Goal: Task Accomplishment & Management: Use online tool/utility

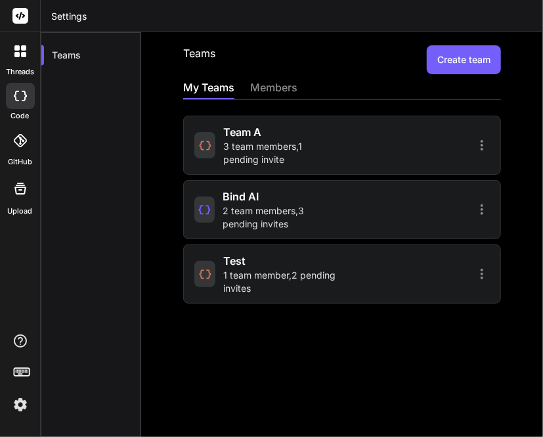
click at [20, 407] on img at bounding box center [20, 404] width 22 height 22
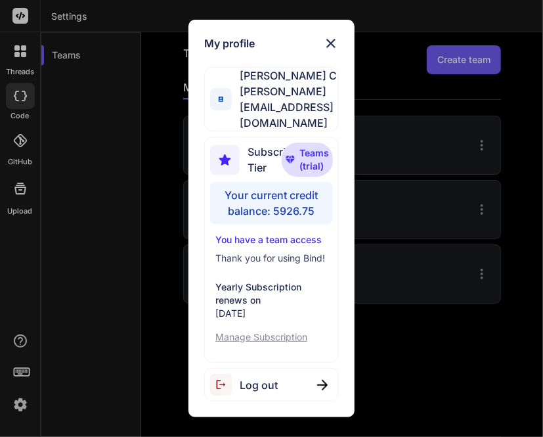
click at [263, 377] on span "Log out" at bounding box center [259, 385] width 38 height 16
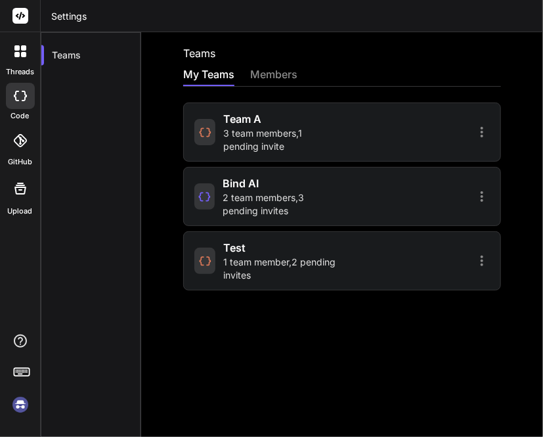
click at [20, 404] on img at bounding box center [20, 404] width 22 height 22
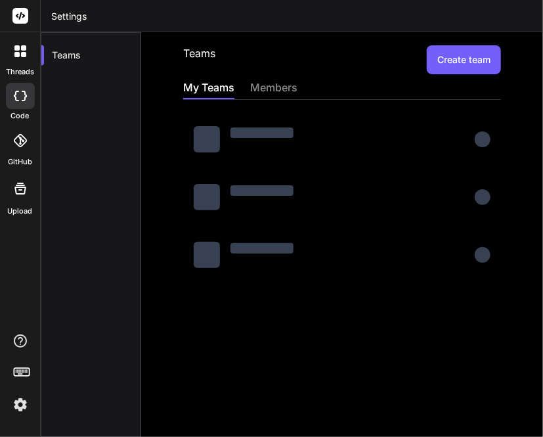
click at [21, 59] on div at bounding box center [21, 51] width 28 height 28
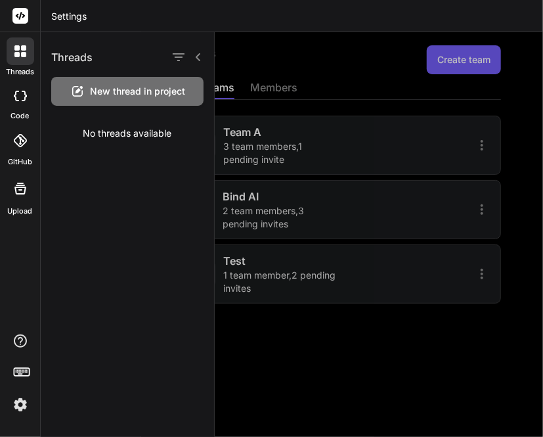
click at [18, 407] on img at bounding box center [20, 404] width 22 height 22
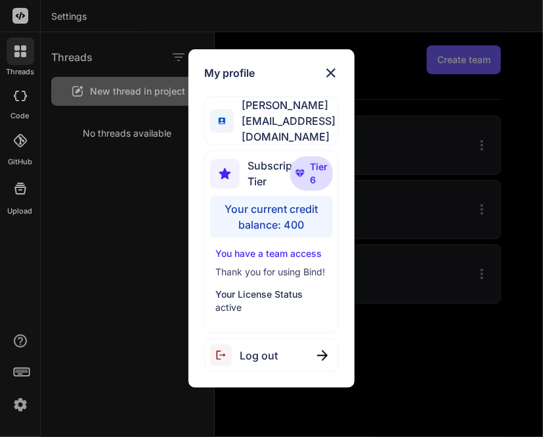
click at [92, 217] on div "My profile Tye Anderson fakewiseco@gmail.com Subscription Tier Tier 6 Your curr…" at bounding box center [271, 218] width 543 height 437
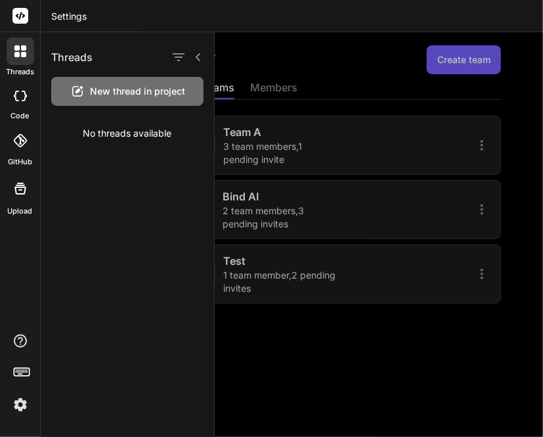
click at [17, 104] on div at bounding box center [20, 96] width 29 height 26
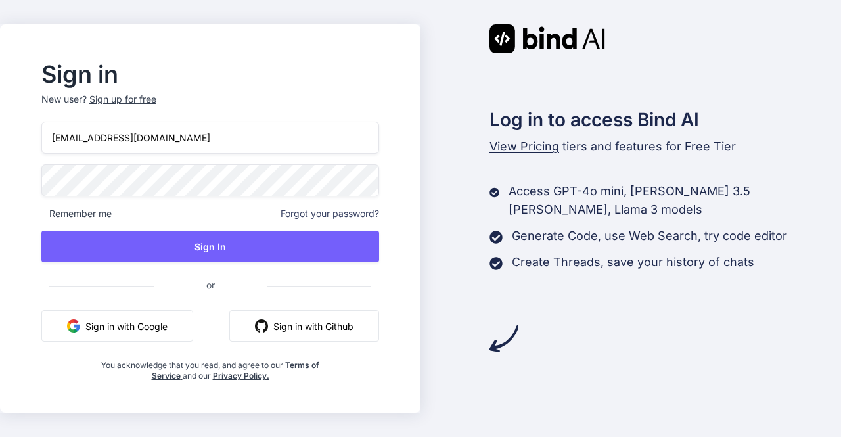
click at [175, 135] on input "[EMAIL_ADDRESS][DOMAIN_NAME]" at bounding box center [210, 138] width 338 height 32
type input "a"
type input "[EMAIL_ADDRESS][DOMAIN_NAME]"
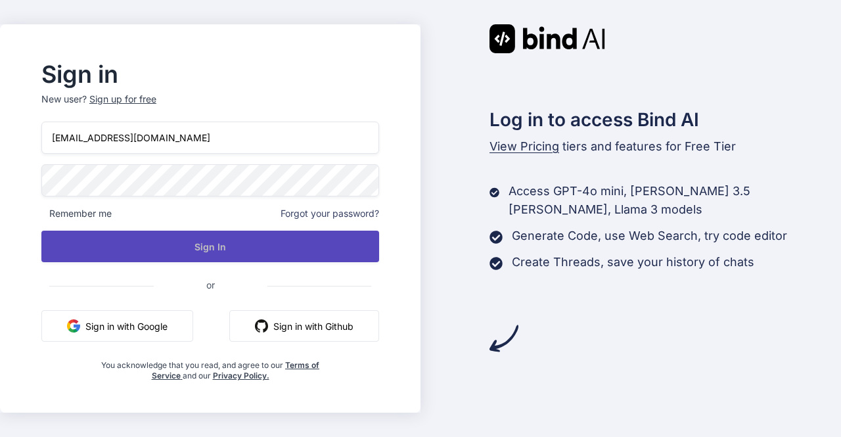
click at [152, 238] on button "Sign In" at bounding box center [210, 247] width 338 height 32
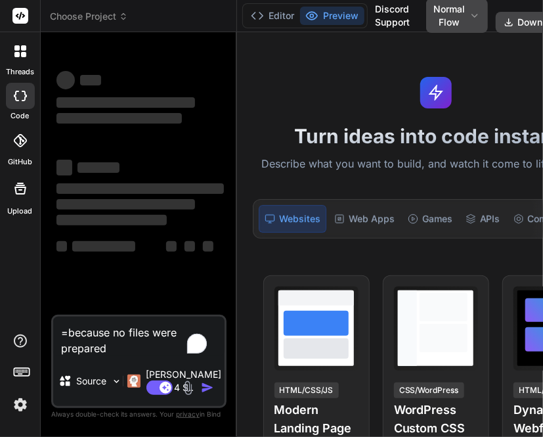
click at [20, 54] on icon at bounding box center [20, 51] width 12 height 12
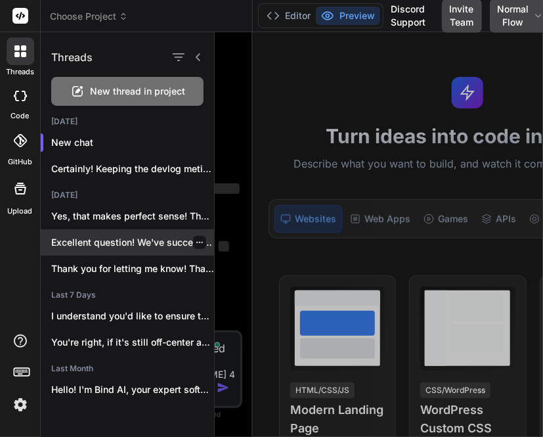
click at [106, 234] on div "Excellent question! We've successfully established a robust,..." at bounding box center [127, 242] width 173 height 26
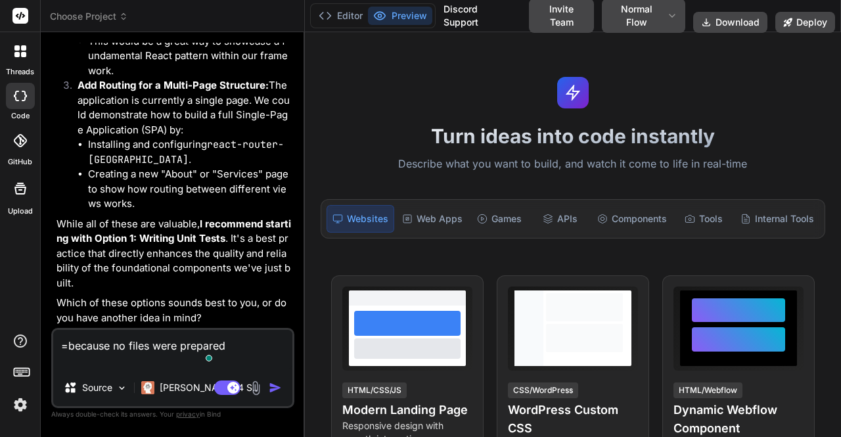
scroll to position [8891, 0]
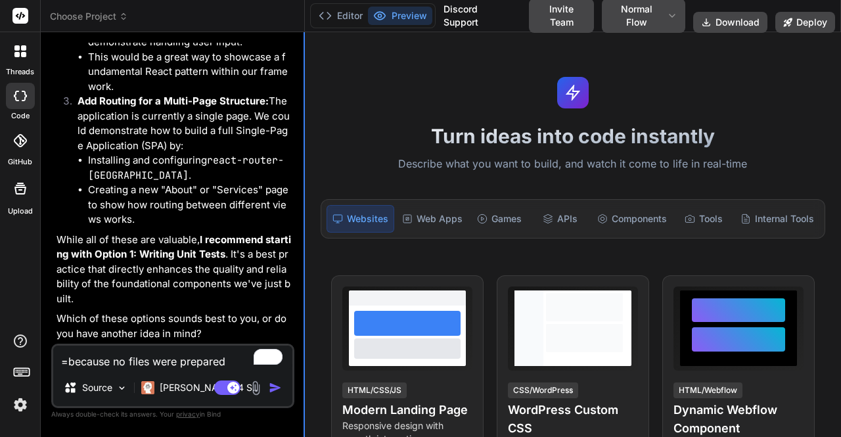
click at [303, 104] on div at bounding box center [303, 234] width 1 height 405
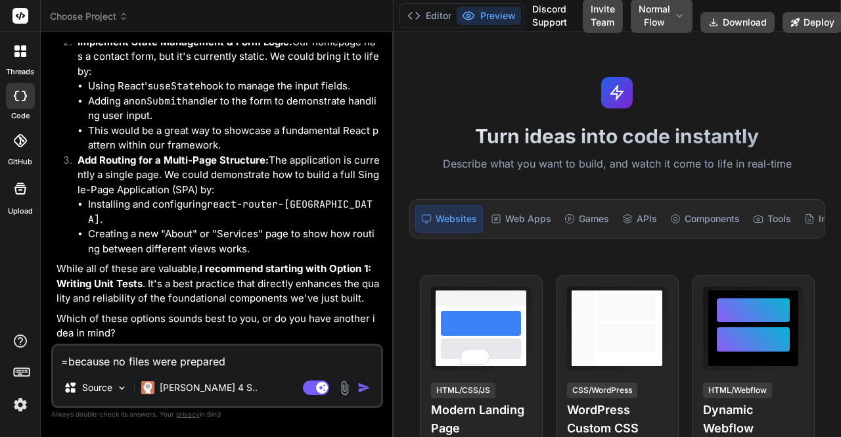
scroll to position [7118, 0]
type textarea "x"
drag, startPoint x: 303, startPoint y: 104, endPoint x: 361, endPoint y: 139, distance: 68.0
click at [361, 139] on div "Bind AI Web Search Created with Pixso. Code Generator You Bind AI That's an exc…" at bounding box center [217, 234] width 353 height 405
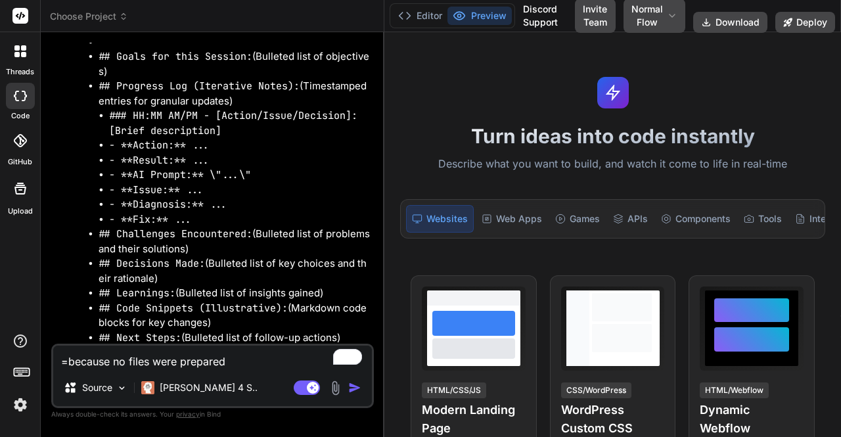
scroll to position [3388, 0]
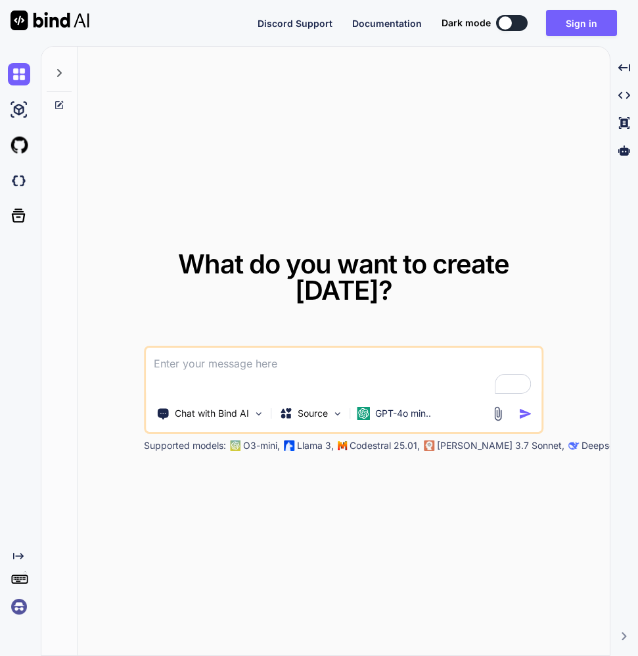
type textarea "x"
click at [16, 604] on img at bounding box center [19, 606] width 22 height 22
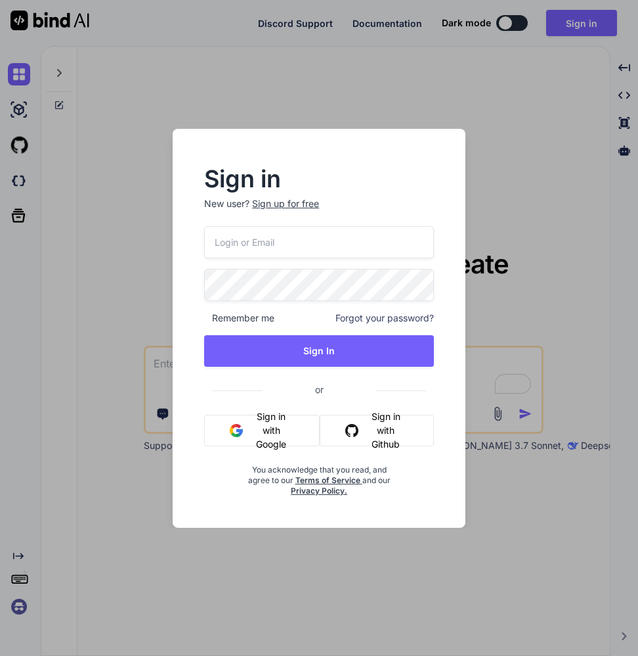
type input "[EMAIL_ADDRESS][DOMAIN_NAME]"
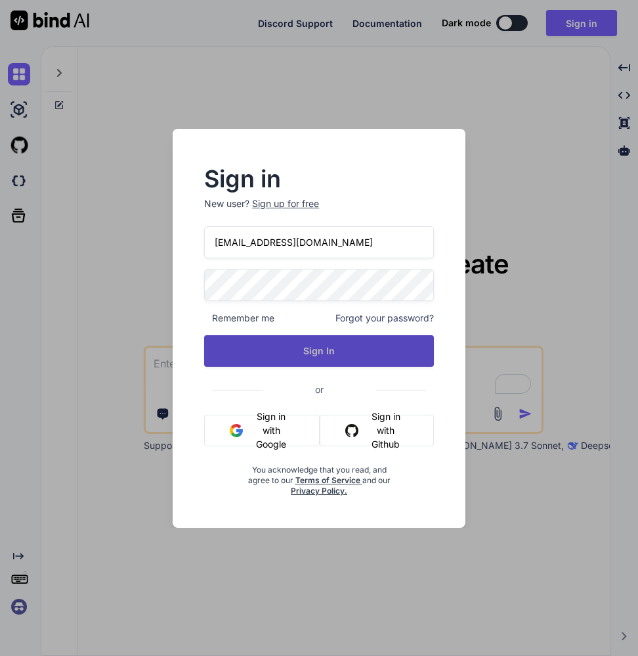
click at [292, 346] on button "Sign In" at bounding box center [319, 351] width 230 height 32
click at [326, 342] on button "Sign In" at bounding box center [319, 351] width 230 height 32
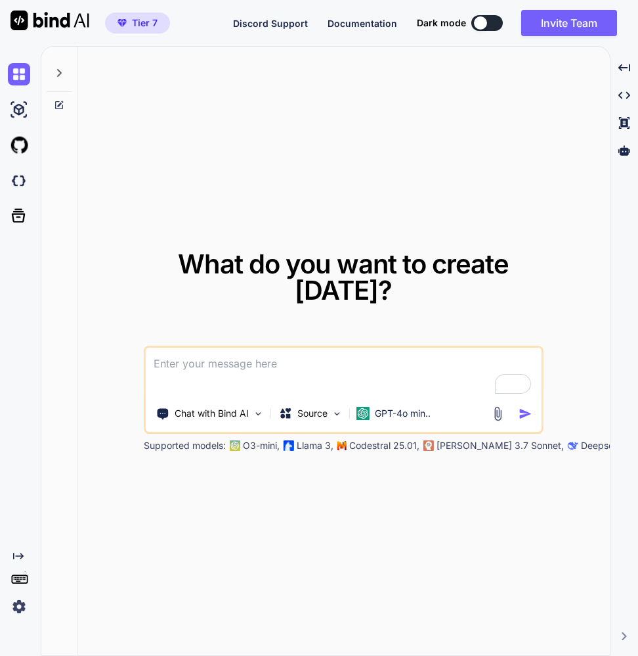
click at [23, 600] on img at bounding box center [19, 606] width 22 height 22
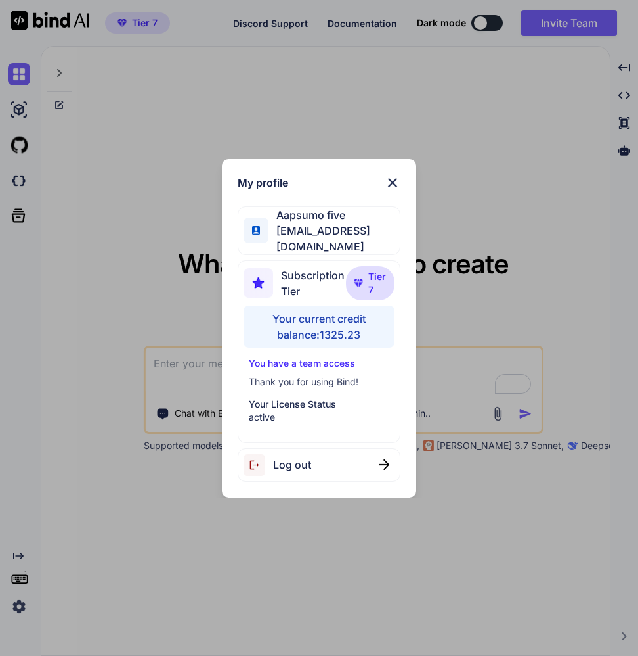
click at [313, 470] on div "Log out" at bounding box center [320, 464] width 164 height 33
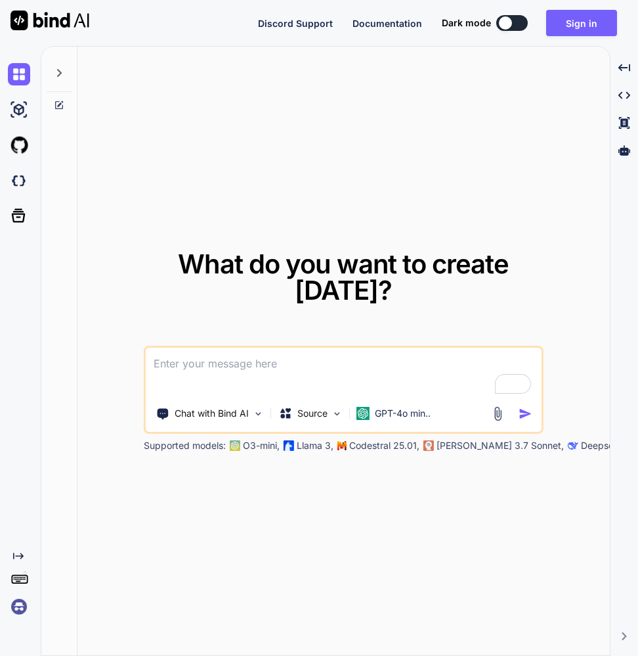
click at [14, 604] on img at bounding box center [19, 606] width 22 height 22
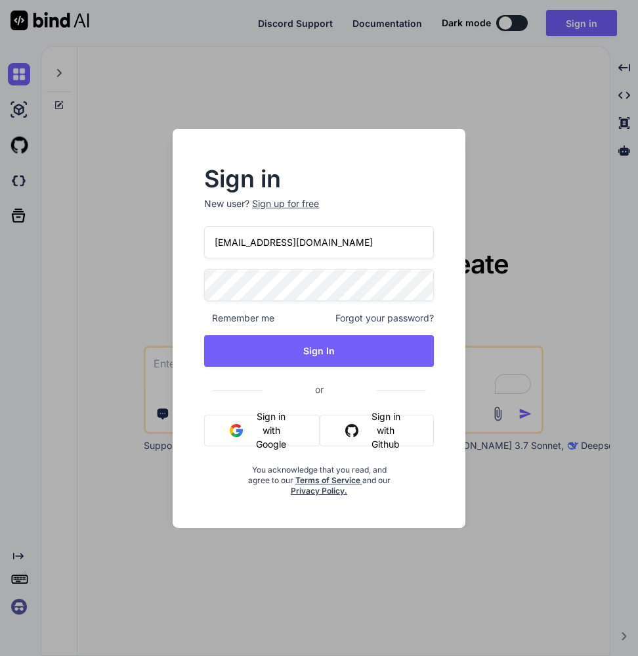
click at [322, 246] on input "appsumo_5@yopmail.com" at bounding box center [319, 242] width 230 height 32
paste input "moshtov@proton.me"
type input "m"
paste input "[EMAIL_ADDRESS][DOMAIN_NAME]"
type input "[EMAIL_ADDRESS][DOMAIN_NAME]"
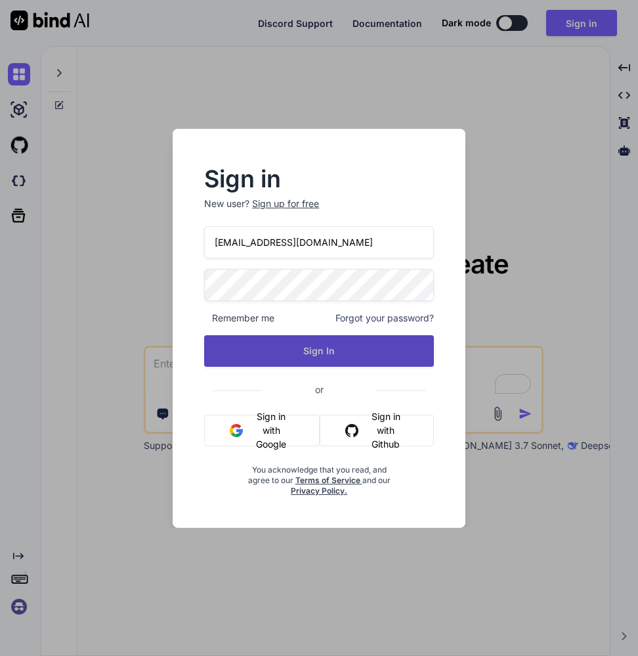
click at [228, 354] on button "Sign In" at bounding box center [319, 351] width 230 height 32
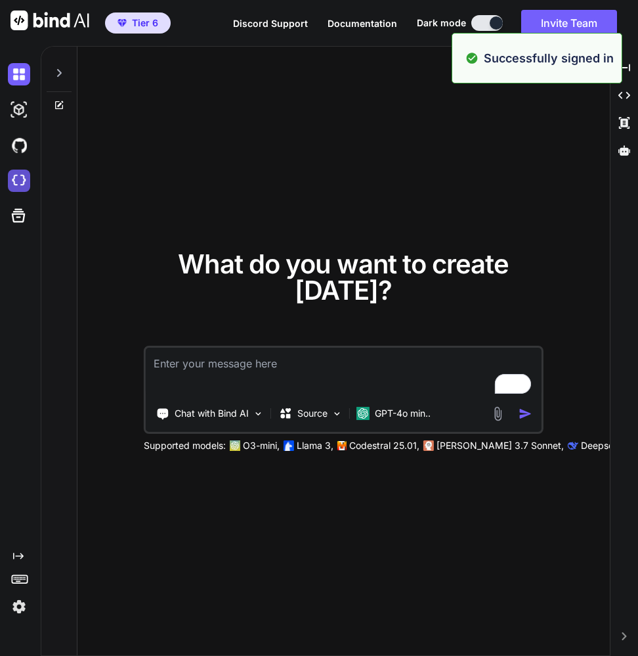
click at [21, 187] on img at bounding box center [19, 180] width 22 height 22
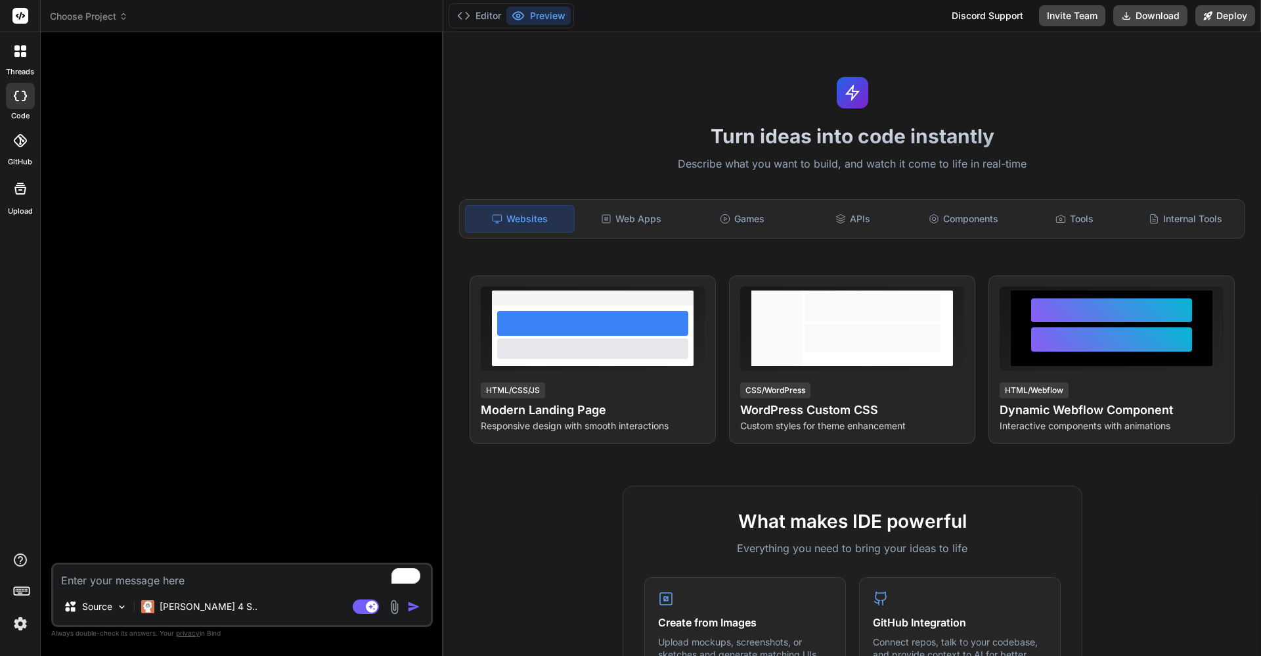
click at [14, 62] on div at bounding box center [21, 51] width 28 height 28
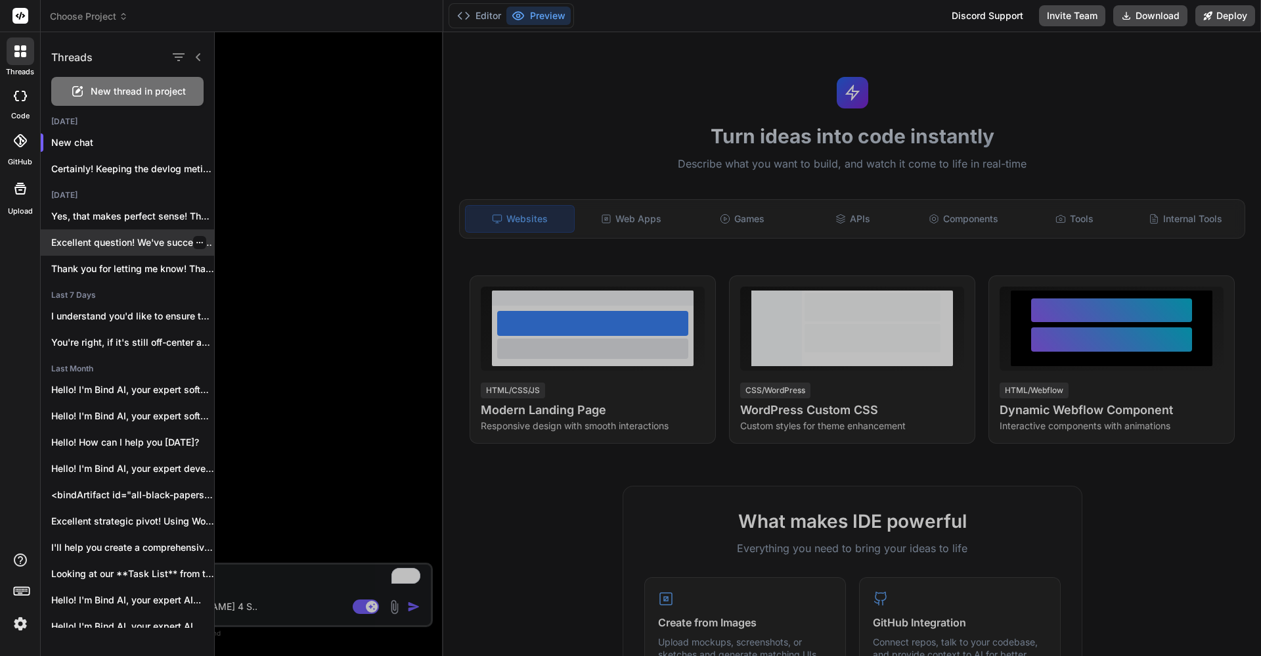
click at [94, 238] on p "Excellent question! We've successfully established a robust,..." at bounding box center [132, 242] width 163 height 13
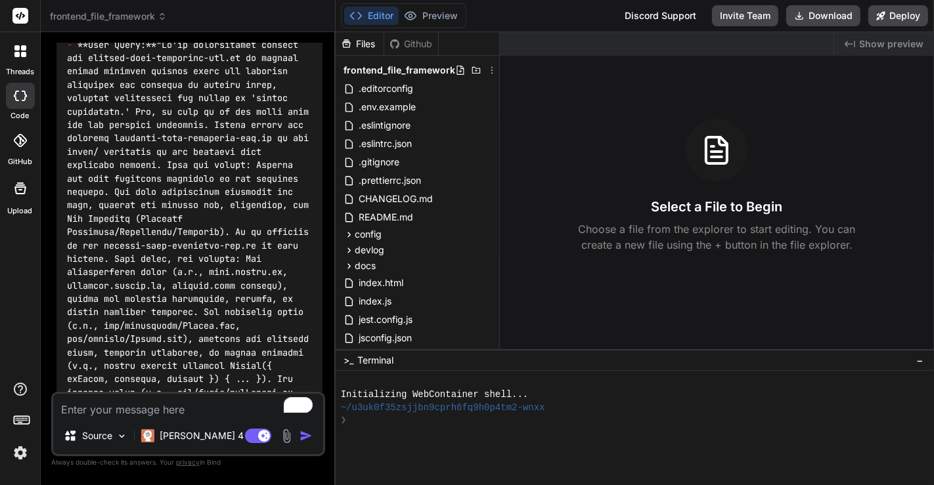
scroll to position [5726, 0]
click at [14, 454] on img at bounding box center [20, 453] width 22 height 22
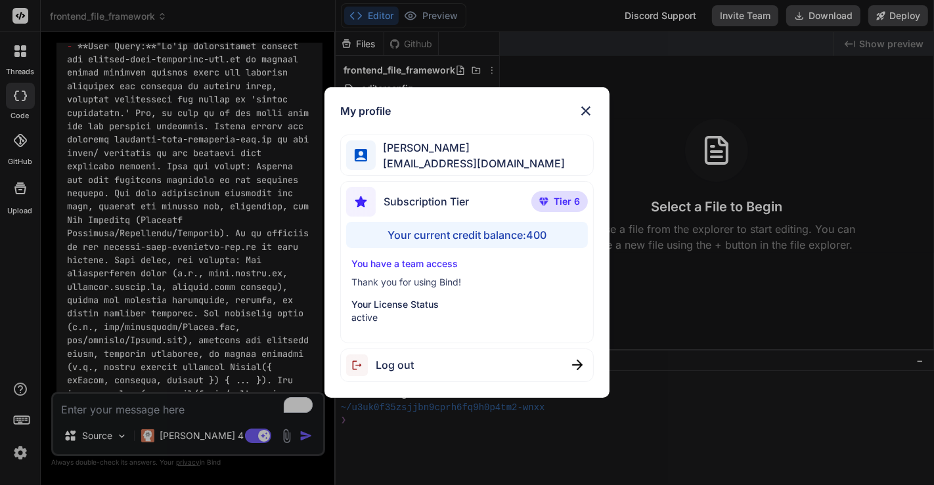
click at [143, 9] on div "My profile [PERSON_NAME] [EMAIL_ADDRESS][DOMAIN_NAME] Subscription Tier Tier 6 …" at bounding box center [467, 242] width 934 height 485
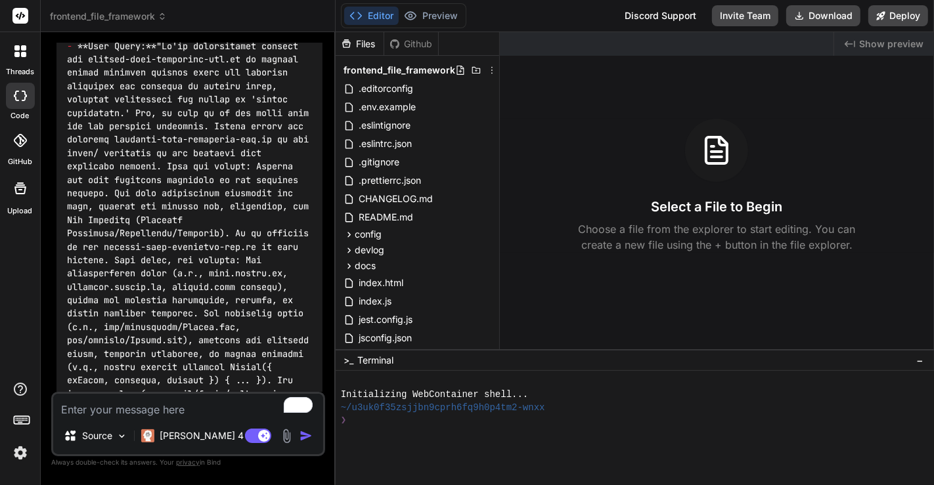
click at [143, 10] on span "frontend_file_framework" at bounding box center [108, 16] width 117 height 13
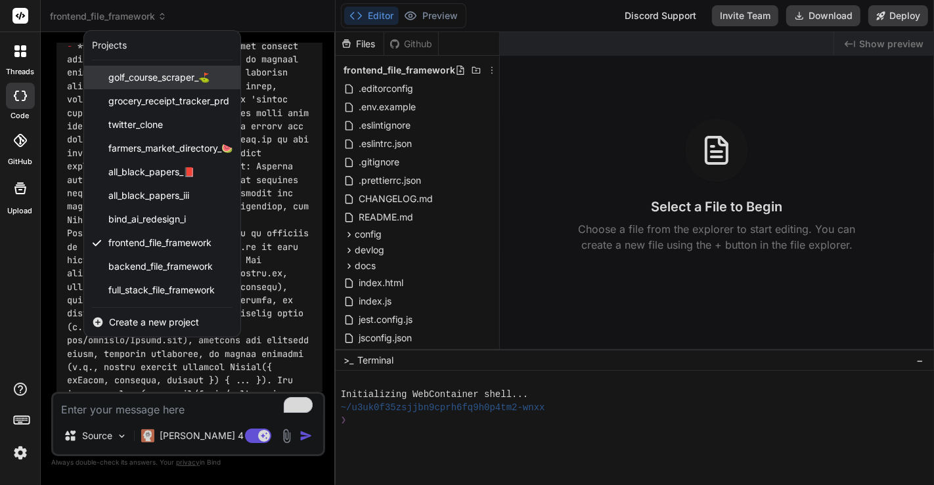
click at [148, 83] on span "golf_course_scraper_⛳️" at bounding box center [158, 77] width 101 height 13
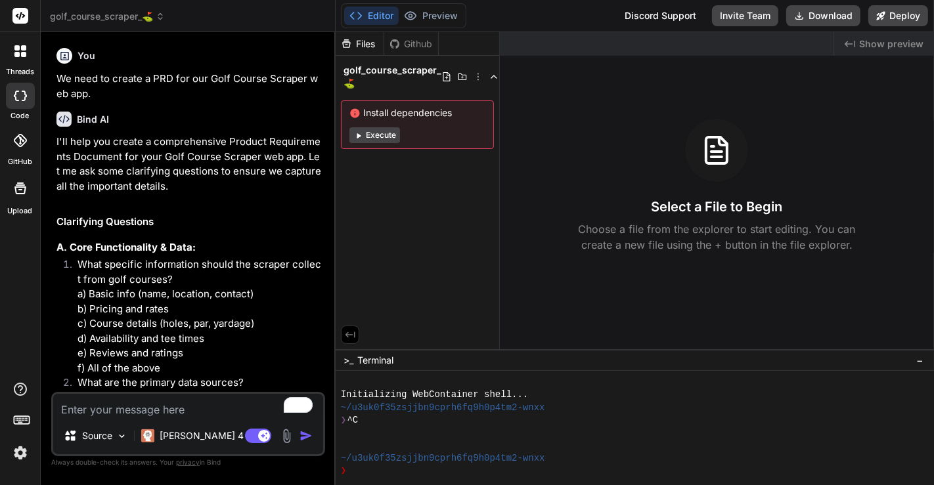
click at [93, 15] on span "golf_course_scraper_⛳️" at bounding box center [107, 16] width 115 height 13
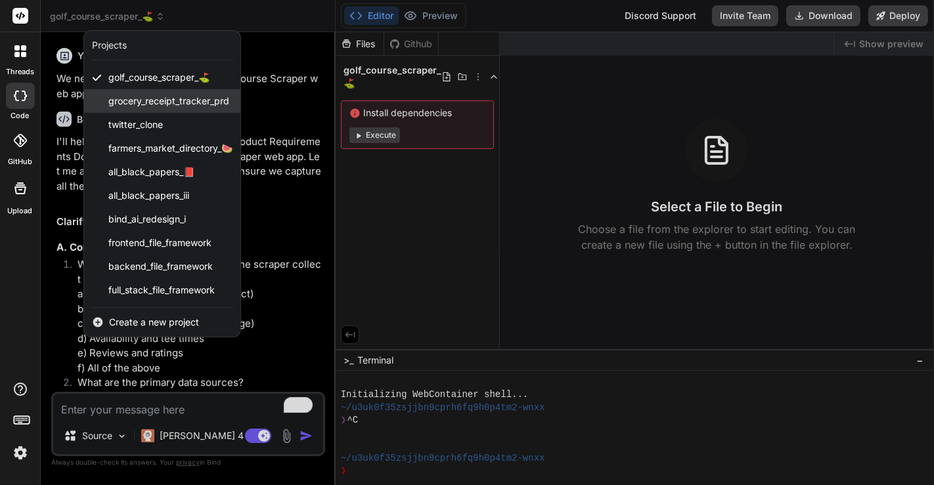
click at [111, 91] on div "grocery_receipt_tracker_prd" at bounding box center [162, 101] width 156 height 24
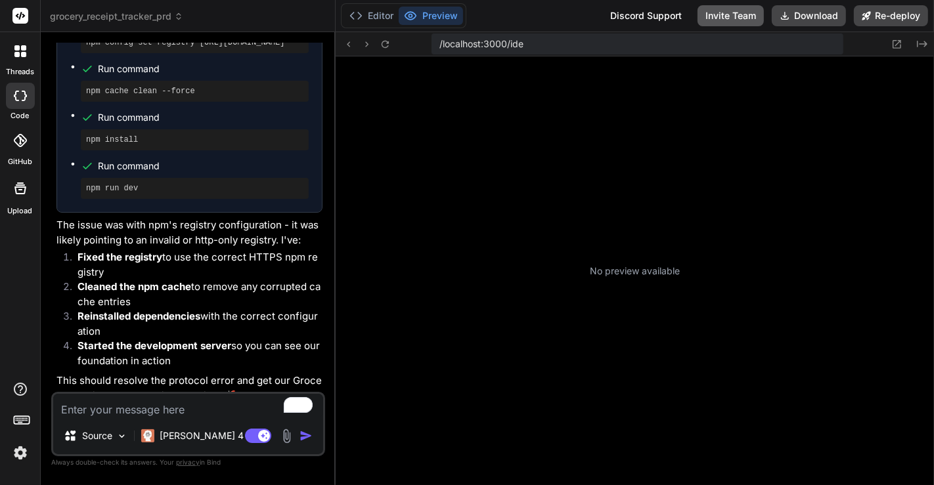
scroll to position [328, 0]
type textarea "x"
